Goal: Task Accomplishment & Management: Manage account settings

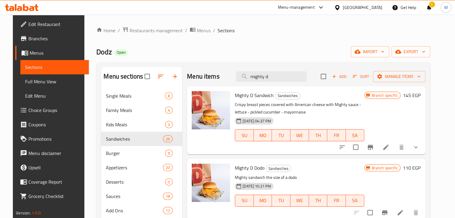
scroll to position [7, 0]
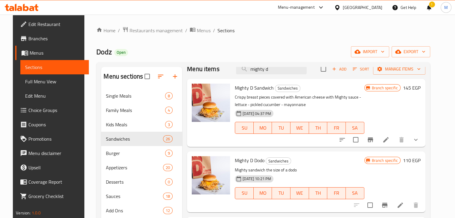
click at [33, 10] on icon at bounding box center [31, 8] width 5 height 5
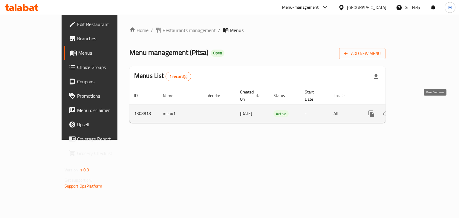
click at [418, 110] on icon "enhanced table" at bounding box center [414, 113] width 7 height 7
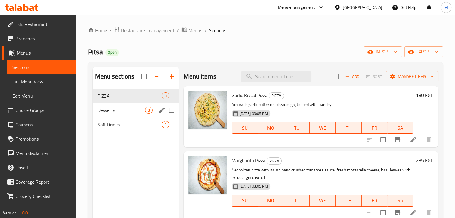
click at [139, 105] on div "Desserts 3" at bounding box center [136, 110] width 86 height 14
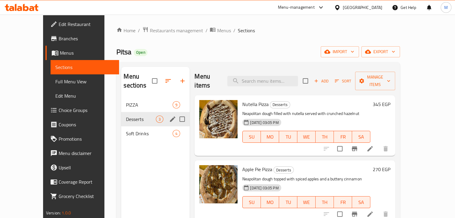
click at [140, 117] on div "Desserts 3" at bounding box center [155, 119] width 68 height 14
click at [136, 130] on span "Soft Drinks" at bounding box center [149, 133] width 47 height 7
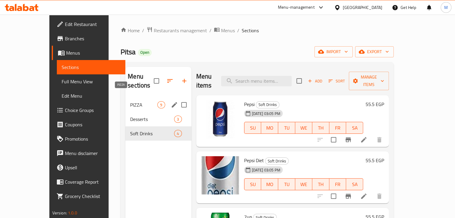
click at [130, 101] on span "PIZZA" at bounding box center [143, 104] width 27 height 7
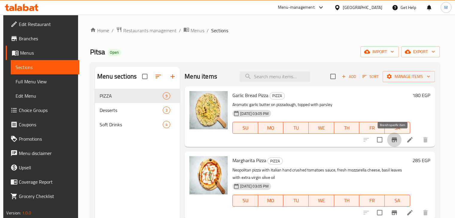
click at [392, 142] on icon "Branch-specific-item" at bounding box center [393, 140] width 5 height 5
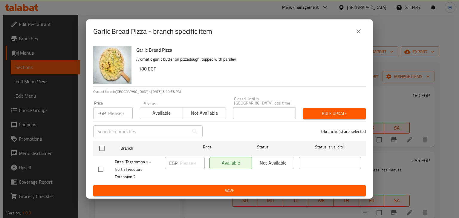
click at [353, 38] on button "close" at bounding box center [359, 31] width 14 height 14
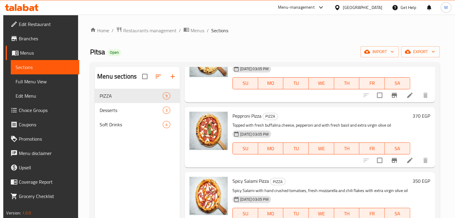
scroll to position [263, 0]
click at [406, 160] on icon at bounding box center [409, 160] width 7 height 7
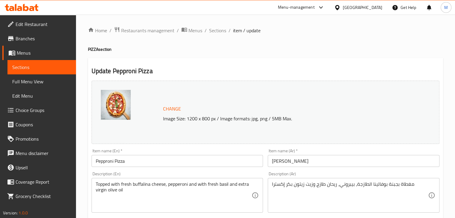
click at [134, 159] on input "Pepproni Pizza" at bounding box center [177, 161] width 172 height 12
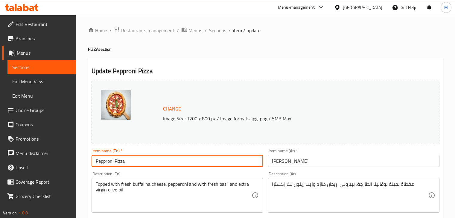
paste input "pepperoni"
click at [99, 161] on input "pepperoni" at bounding box center [177, 161] width 172 height 12
click at [139, 157] on input "Pepperoni" at bounding box center [177, 161] width 172 height 12
type input "Pepperoni Pizza"
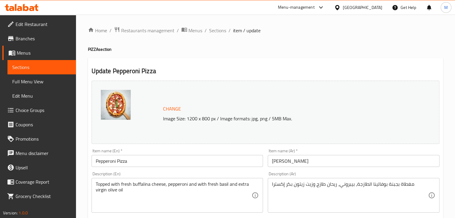
click at [147, 152] on div "Item name (En)   * Pepperoni Pizza Item name (En) *" at bounding box center [177, 158] width 172 height 18
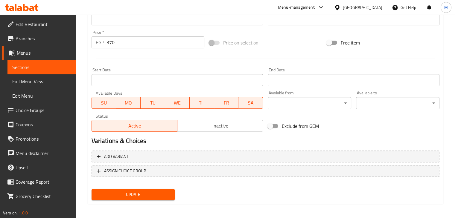
scroll to position [213, 0]
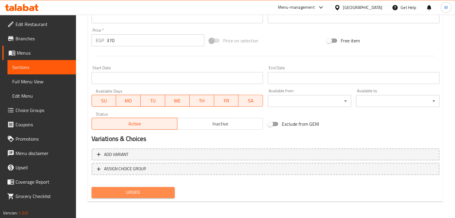
click at [146, 192] on span "Update" at bounding box center [133, 192] width 74 height 7
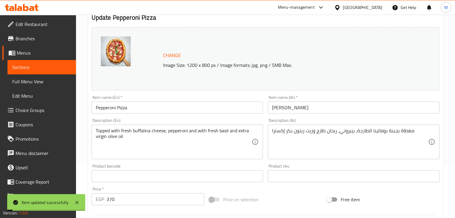
scroll to position [0, 0]
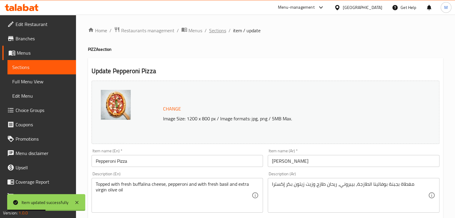
click at [219, 30] on span "Sections" at bounding box center [217, 30] width 17 height 7
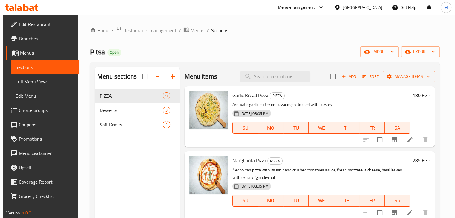
scroll to position [51, 0]
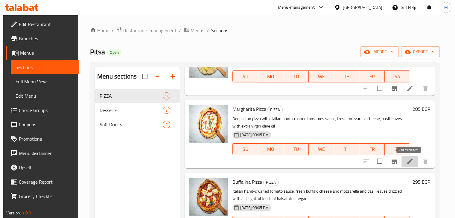
click at [408, 163] on icon at bounding box center [409, 161] width 7 height 7
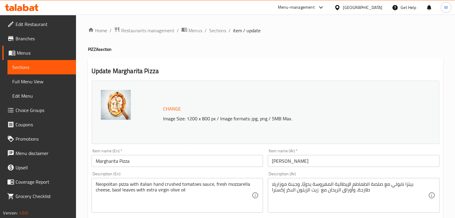
click at [134, 158] on input "Margharita Pizza" at bounding box center [177, 161] width 172 height 12
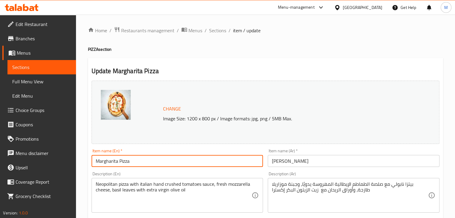
paste input "erit"
click at [98, 164] on input "[PERSON_NAME]" at bounding box center [177, 161] width 172 height 12
type input "[PERSON_NAME]"
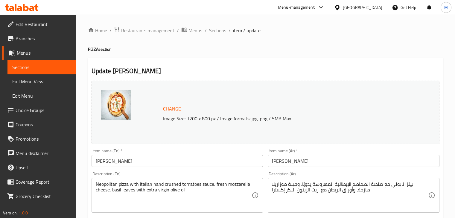
click at [151, 148] on div "Item name (En)   * [PERSON_NAME] Item name (En) *" at bounding box center [177, 157] width 176 height 23
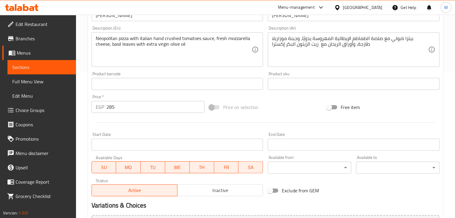
scroll to position [213, 0]
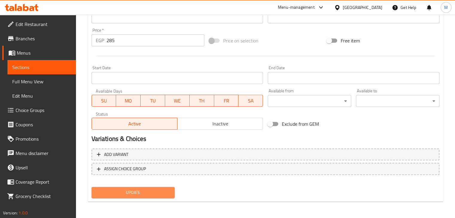
click at [120, 194] on span "Update" at bounding box center [133, 192] width 74 height 7
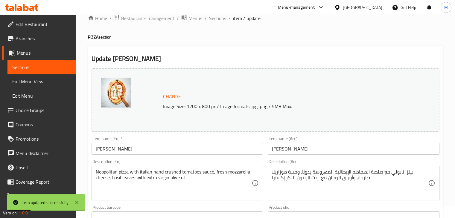
scroll to position [0, 0]
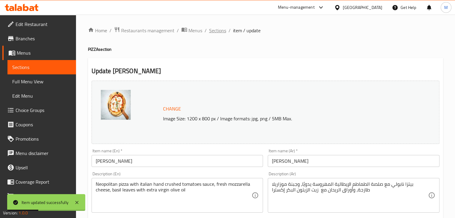
click at [219, 28] on span "Sections" at bounding box center [217, 30] width 17 height 7
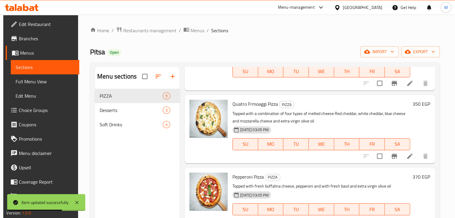
scroll to position [202, 0]
click at [407, 158] on icon at bounding box center [409, 156] width 5 height 5
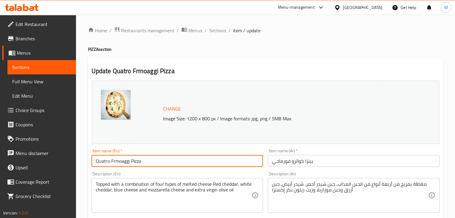
click at [114, 161] on input "Quatro Frmoaggi Pizza" at bounding box center [177, 161] width 172 height 12
click at [149, 163] on input "Quatro Formoaggi Pizza" at bounding box center [177, 161] width 172 height 12
type input "v"
paste input "Quattro Formaggi"
type input "Quattro Formaggi Pizza"
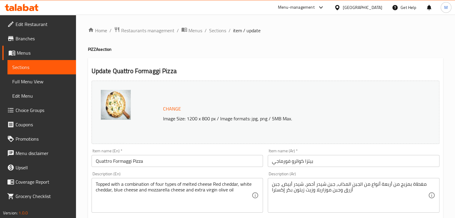
click at [162, 150] on div "Item name (En)   * Quattro Formaggi Pizza Item name (En) *" at bounding box center [177, 158] width 172 height 18
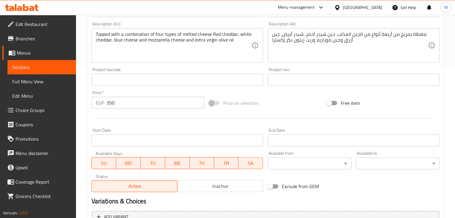
scroll to position [213, 0]
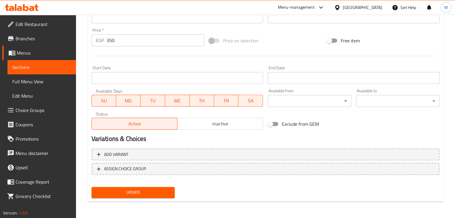
click at [123, 192] on span "Update" at bounding box center [133, 192] width 74 height 7
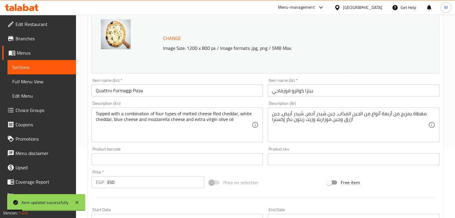
scroll to position [0, 0]
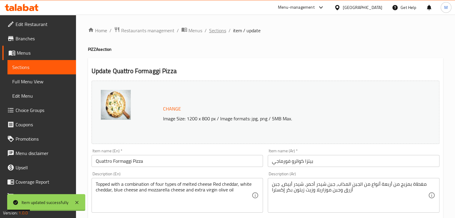
click at [216, 31] on span "Sections" at bounding box center [217, 30] width 17 height 7
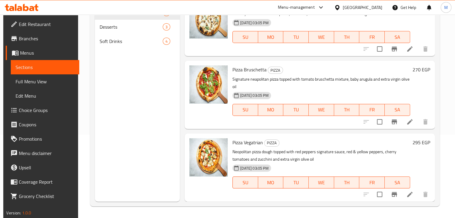
scroll to position [84, 0]
drag, startPoint x: 232, startPoint y: 71, endPoint x: 265, endPoint y: 71, distance: 33.5
click at [265, 71] on h6 "Pizza Bruschetta PIZZA" at bounding box center [320, 69] width 177 height 8
copy span "Pizza Bruschetta"
drag, startPoint x: 232, startPoint y: 144, endPoint x: 261, endPoint y: 143, distance: 29.0
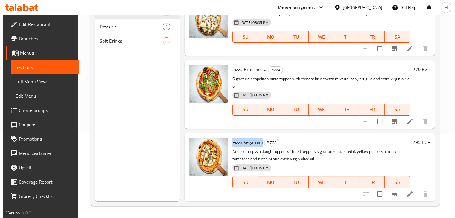
click at [261, 143] on span "Pizza Vegatrian" at bounding box center [247, 142] width 30 height 9
copy span "Pizza Vegatrian"
click at [261, 143] on span "Pizza Vegatrian" at bounding box center [247, 142] width 30 height 9
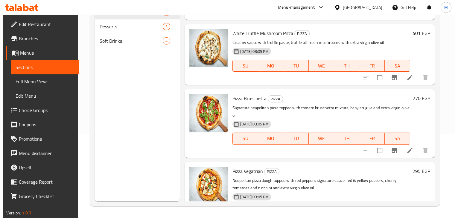
scroll to position [393, 0]
click at [409, 154] on li at bounding box center [409, 150] width 17 height 11
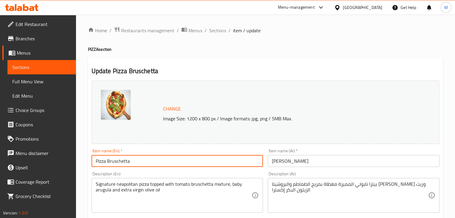
drag, startPoint x: 108, startPoint y: 163, endPoint x: 90, endPoint y: 161, distance: 18.7
click at [90, 161] on div "Item name (En)   * Pizza Bruschetta Item name (En) *" at bounding box center [177, 157] width 176 height 23
click at [120, 167] on input "Bruschetta" at bounding box center [177, 161] width 172 height 12
click at [124, 166] on input "Bruschetta Pizza" at bounding box center [177, 161] width 172 height 12
type input "Bruschetta Pizza"
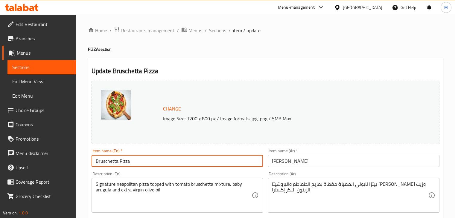
click at [145, 170] on div "Description (En) Signature neapolitan pizza topped with tomato bruschetta mixtu…" at bounding box center [177, 192] width 176 height 46
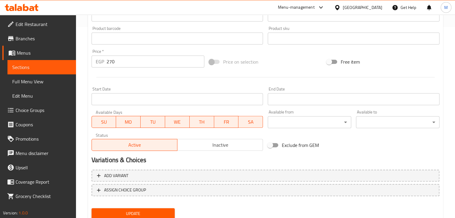
scroll to position [213, 0]
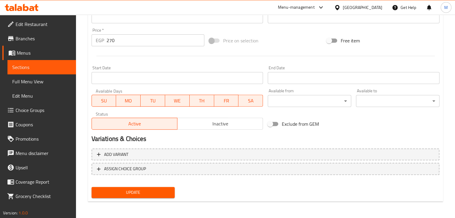
click at [133, 189] on span "Update" at bounding box center [133, 192] width 74 height 7
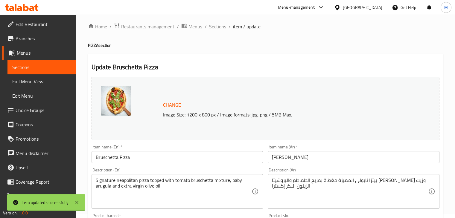
scroll to position [0, 0]
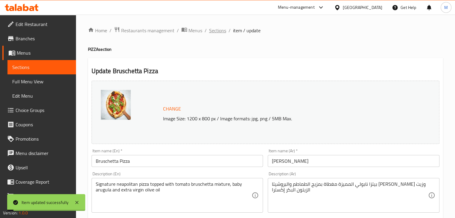
click at [217, 34] on span "Sections" at bounding box center [217, 30] width 17 height 7
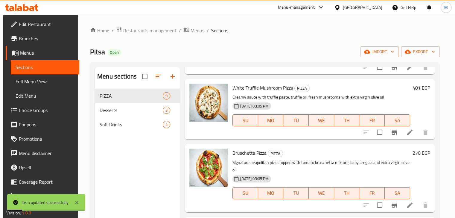
scroll to position [84, 0]
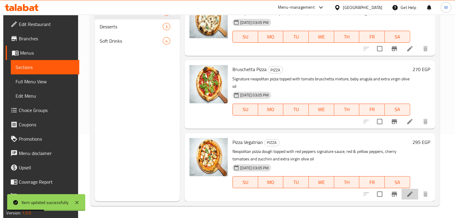
click at [401, 195] on li at bounding box center [409, 194] width 17 height 11
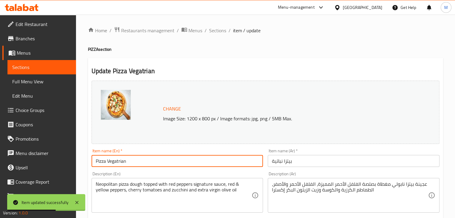
click at [143, 162] on input "Pizza Vegatrian" at bounding box center [177, 161] width 172 height 12
paste input "eta"
drag, startPoint x: 143, startPoint y: 162, endPoint x: 51, endPoint y: 159, distance: 92.7
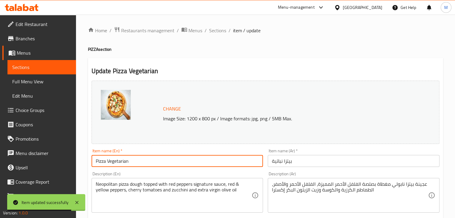
click at [138, 161] on input "Pizza Vegetarian" at bounding box center [177, 161] width 172 height 12
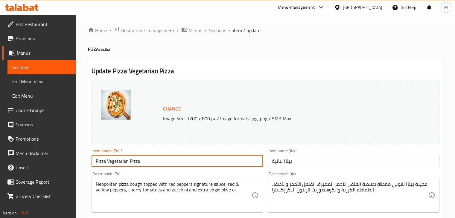
click at [109, 161] on input "Pizza Vegetarian Pizza" at bounding box center [177, 161] width 172 height 12
type input "Vegetarian Pizza"
click at [135, 151] on div "Item name (En)   * Vegetarian Pizza Item name (En) *" at bounding box center [177, 158] width 172 height 18
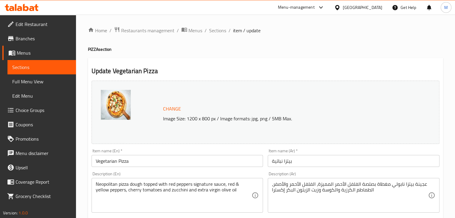
scroll to position [213, 0]
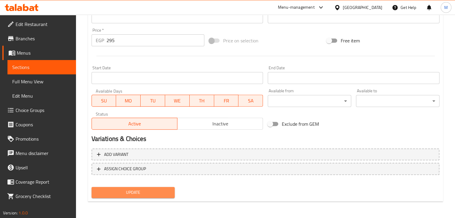
click at [139, 192] on span "Update" at bounding box center [133, 192] width 74 height 7
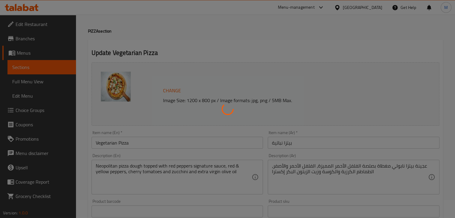
scroll to position [0, 0]
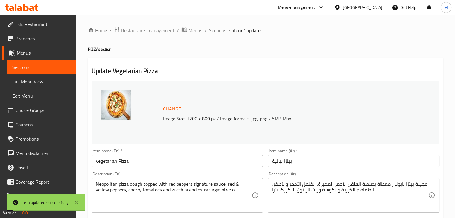
click at [221, 32] on span "Sections" at bounding box center [217, 30] width 17 height 7
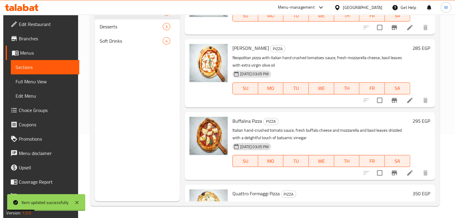
scroll to position [29, 0]
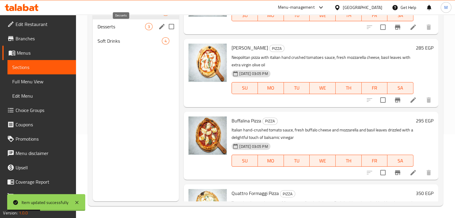
click at [116, 27] on span "Desserts" at bounding box center [121, 26] width 48 height 7
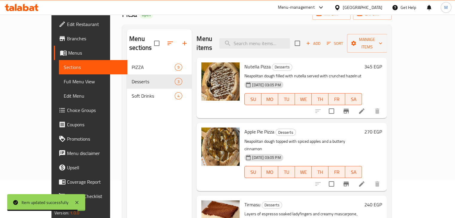
scroll to position [35, 0]
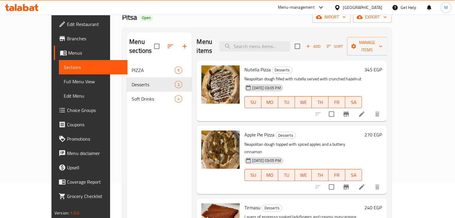
click at [354, 180] on div "Menu items Add Sort Manage items Nutella Pizza Desserts Neapolitan dough filled…" at bounding box center [289, 141] width 195 height 218
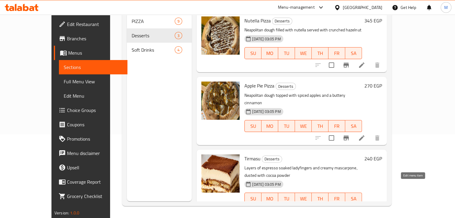
click at [365, 207] on icon at bounding box center [361, 210] width 7 height 7
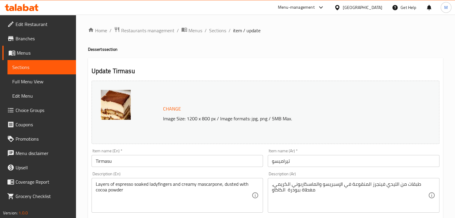
click at [134, 164] on input "Tirmasu" at bounding box center [177, 161] width 172 height 12
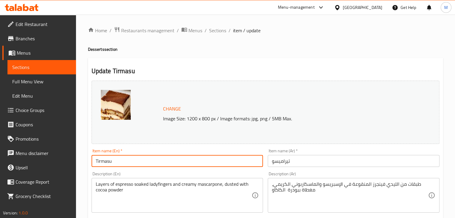
paste input "[DEMOGRAPHIC_DATA]"
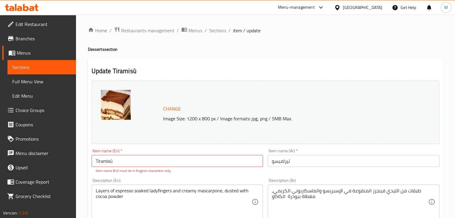
click at [159, 174] on div "Change Image Size: 1200 x 800 px / Image formats: jpg, png / 5MB Max. Item name…" at bounding box center [265, 214] width 352 height 273
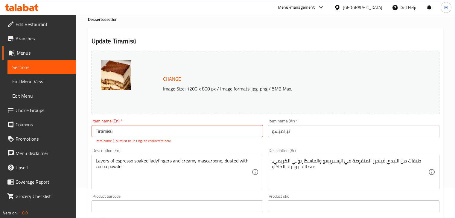
scroll to position [10, 0]
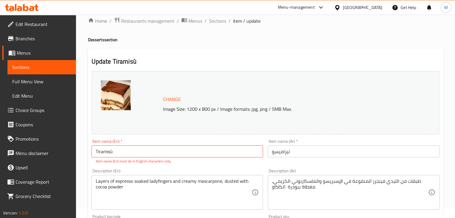
click at [145, 148] on input "Tiramisù" at bounding box center [177, 152] width 172 height 12
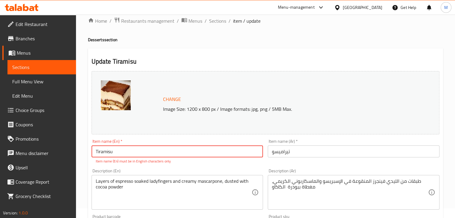
type input "Tiramisu"
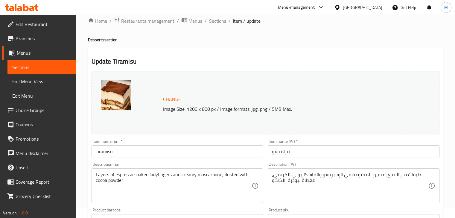
scroll to position [213, 0]
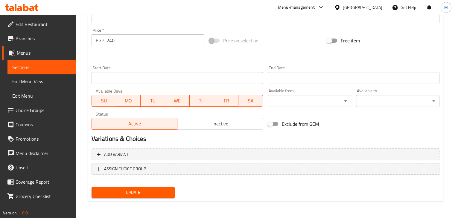
click at [123, 198] on div "Update" at bounding box center [133, 193] width 88 height 16
click at [132, 194] on span "Update" at bounding box center [133, 192] width 74 height 7
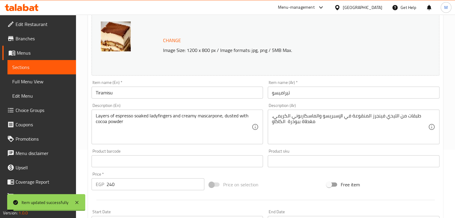
scroll to position [0, 0]
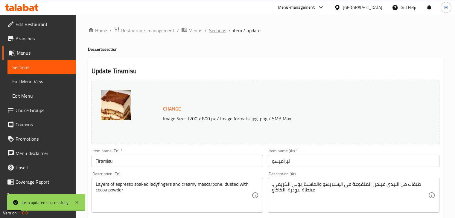
click at [217, 32] on span "Sections" at bounding box center [217, 30] width 17 height 7
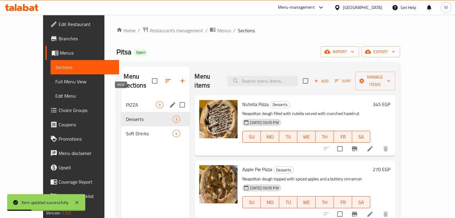
click at [137, 101] on span "PIZZA" at bounding box center [141, 104] width 30 height 7
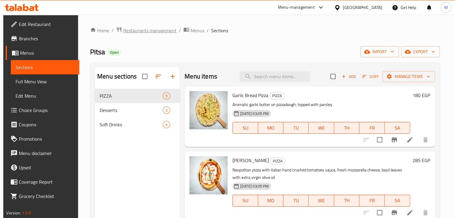
click at [142, 30] on span "Restaurants management" at bounding box center [149, 30] width 53 height 7
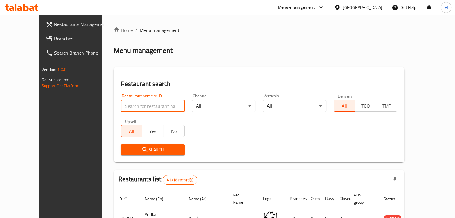
click at [140, 106] on input "search" at bounding box center [153, 106] width 64 height 12
type input "shekko"
click button "Search" at bounding box center [153, 149] width 64 height 11
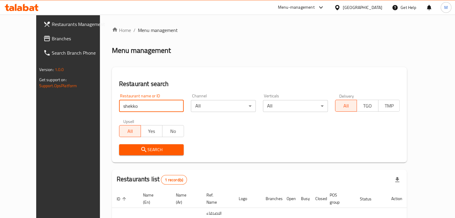
scroll to position [43, 0]
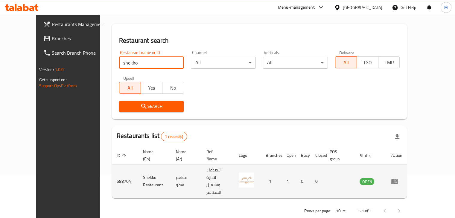
click at [398, 178] on icon "enhanced table" at bounding box center [394, 181] width 7 height 7
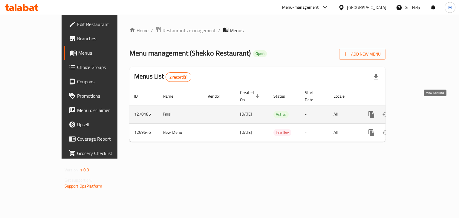
click at [418, 111] on icon "enhanced table" at bounding box center [414, 114] width 7 height 7
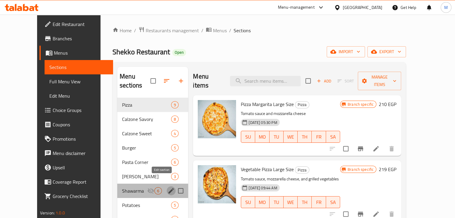
click at [167, 187] on icon "edit" at bounding box center [170, 190] width 7 height 7
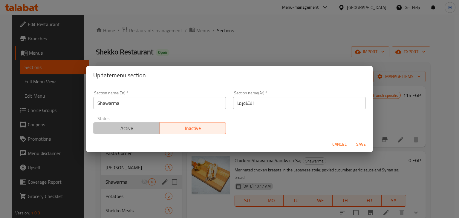
click at [134, 128] on span "Active" at bounding box center [127, 128] width 62 height 9
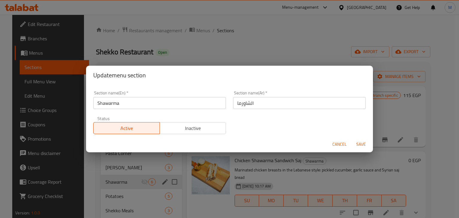
click at [361, 144] on span "Save" at bounding box center [361, 144] width 14 height 7
